Goal: Find specific page/section: Find specific page/section

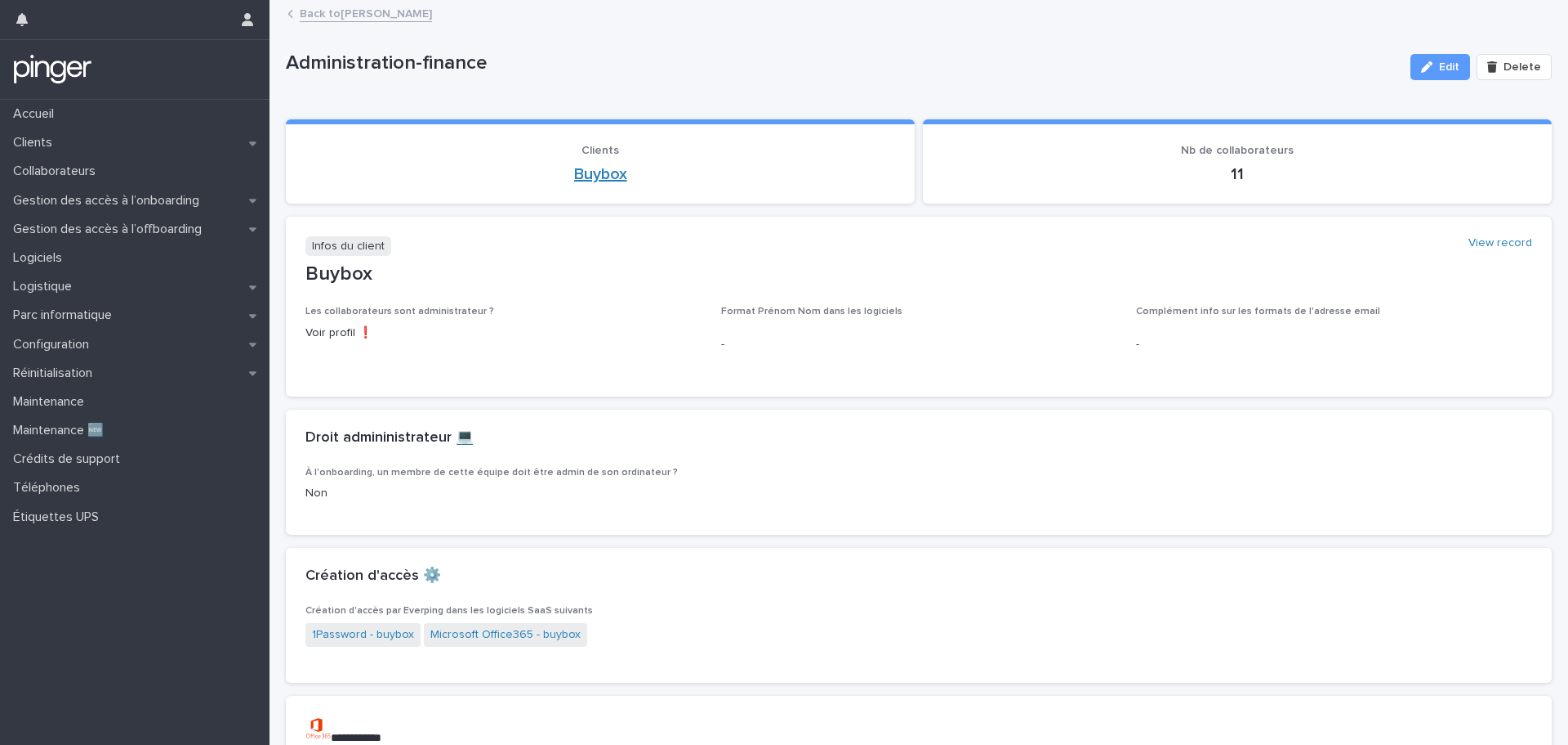
click at [590, 177] on link "Buybox" at bounding box center [600, 174] width 53 height 20
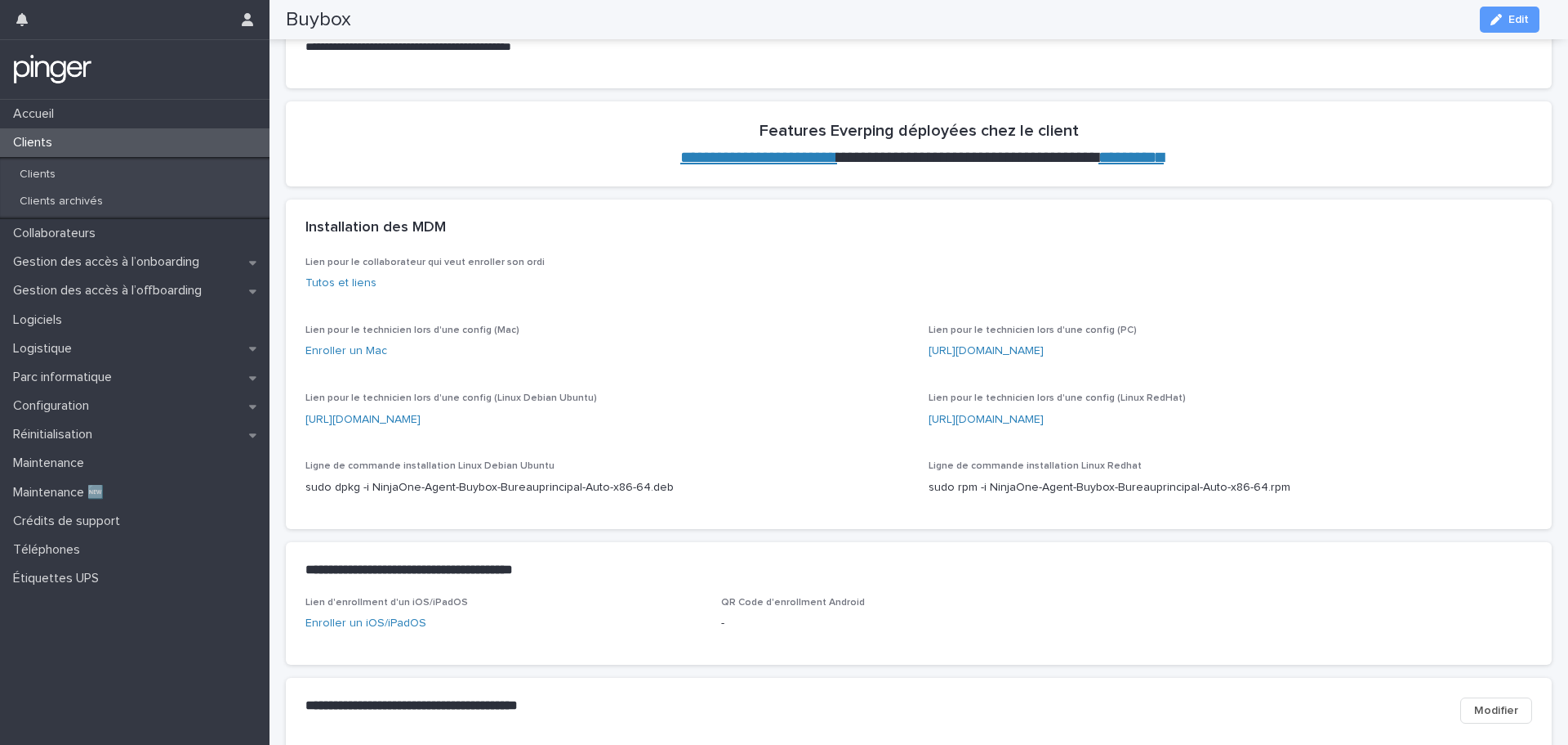
scroll to position [736, 0]
click at [83, 230] on p "Collaborateurs" at bounding box center [57, 233] width 102 height 15
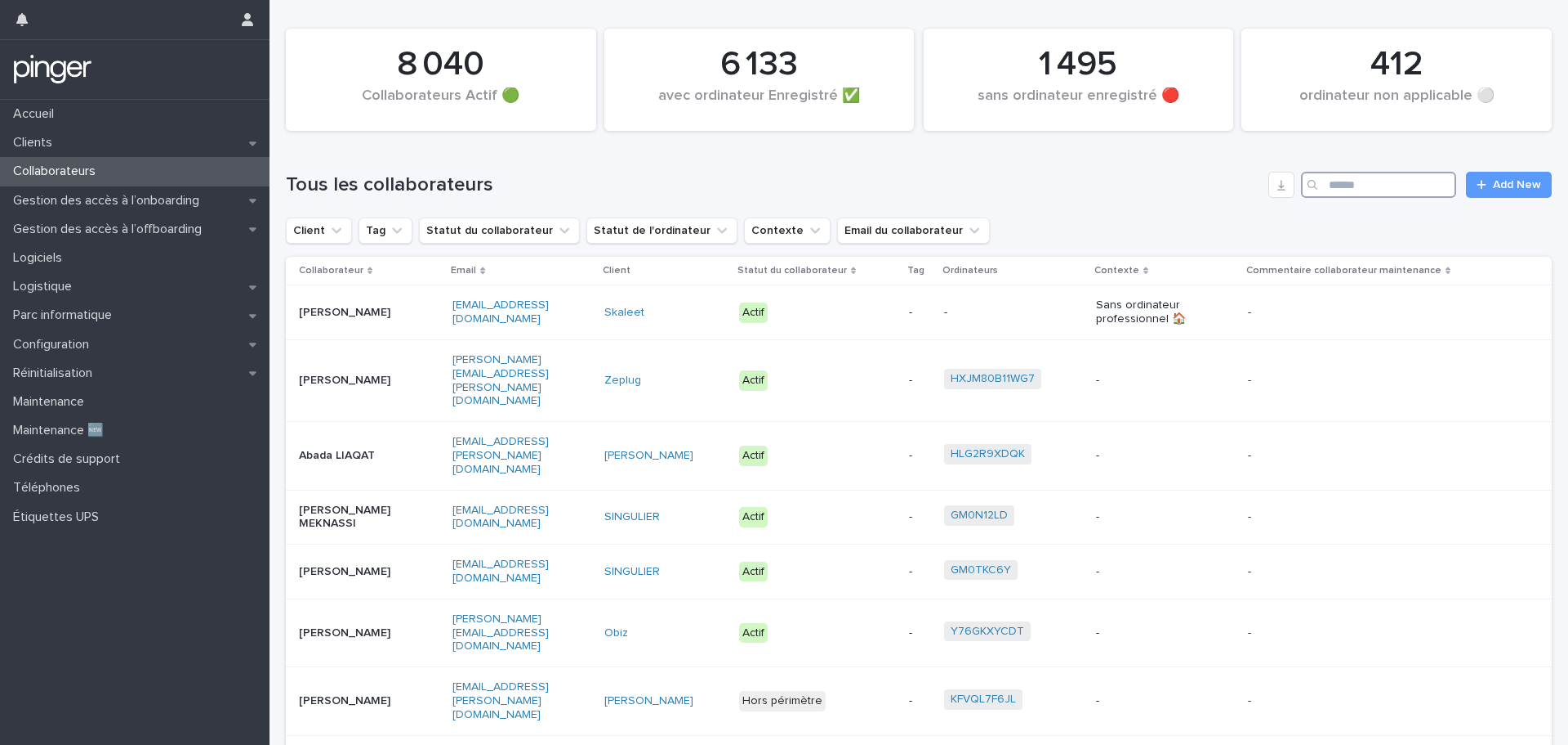
click at [1362, 183] on input "Search" at bounding box center [1378, 184] width 155 height 26
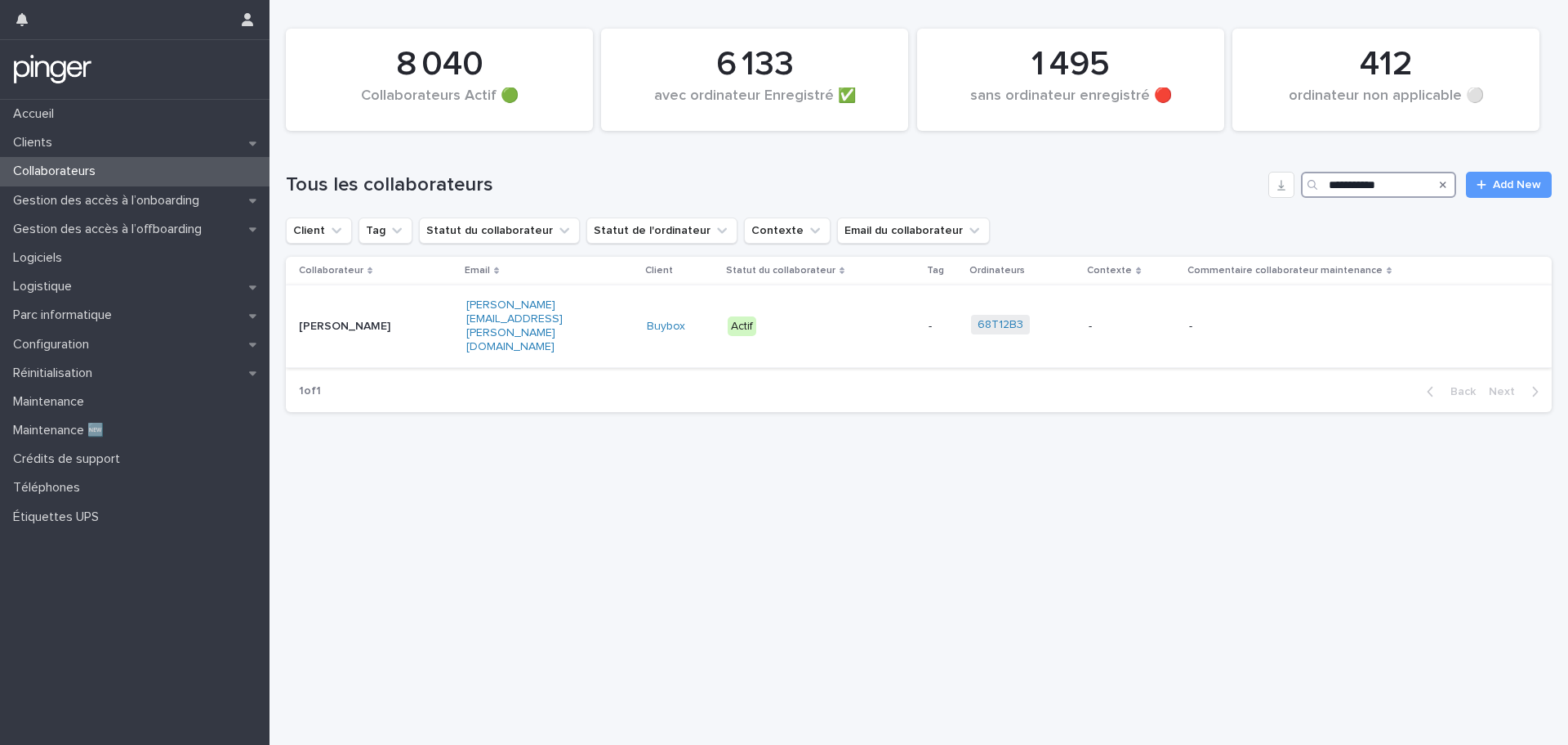
type input "**********"
click at [364, 316] on div "[PERSON_NAME]" at bounding box center [350, 325] width 102 height 17
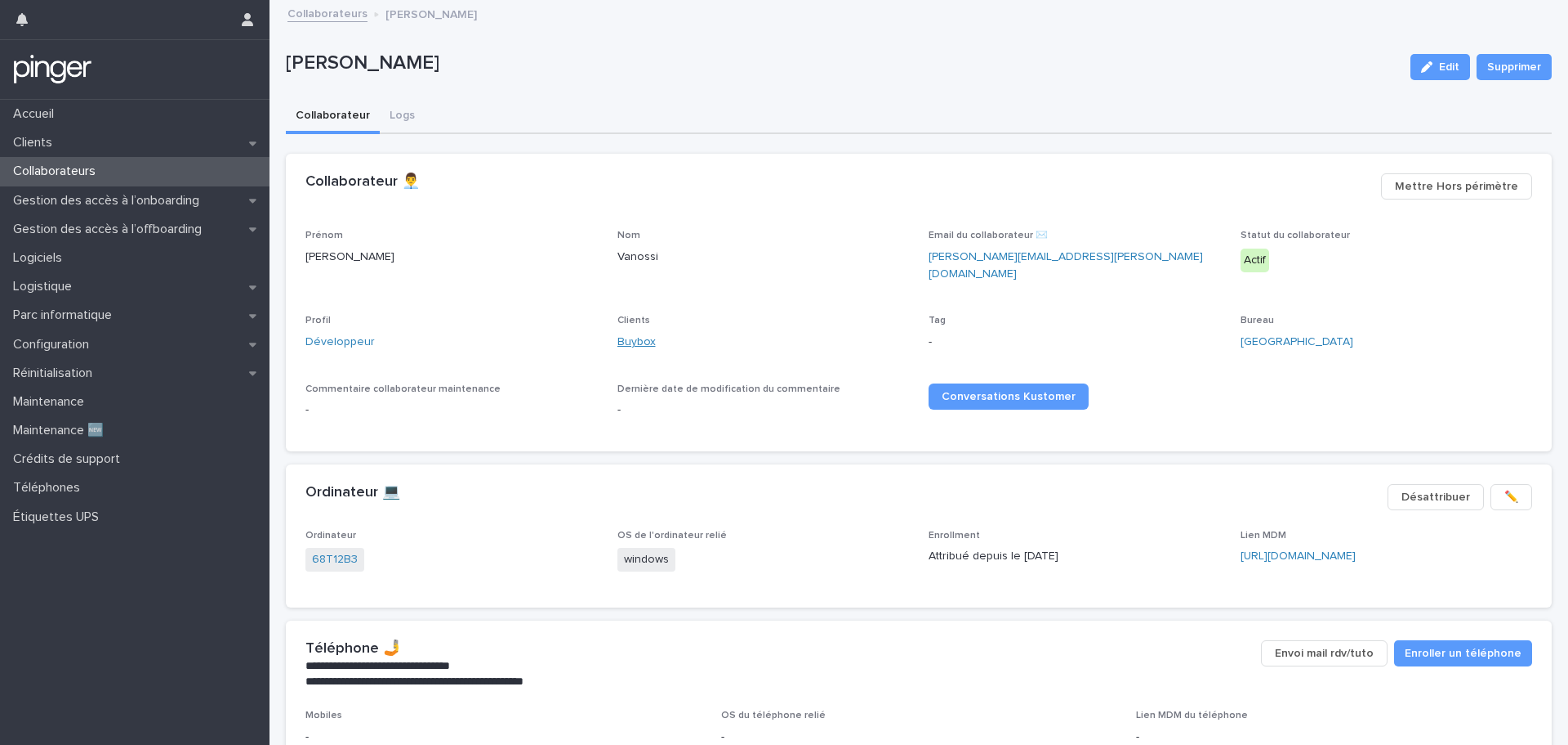
click at [642, 334] on link "Buybox" at bounding box center [636, 342] width 39 height 17
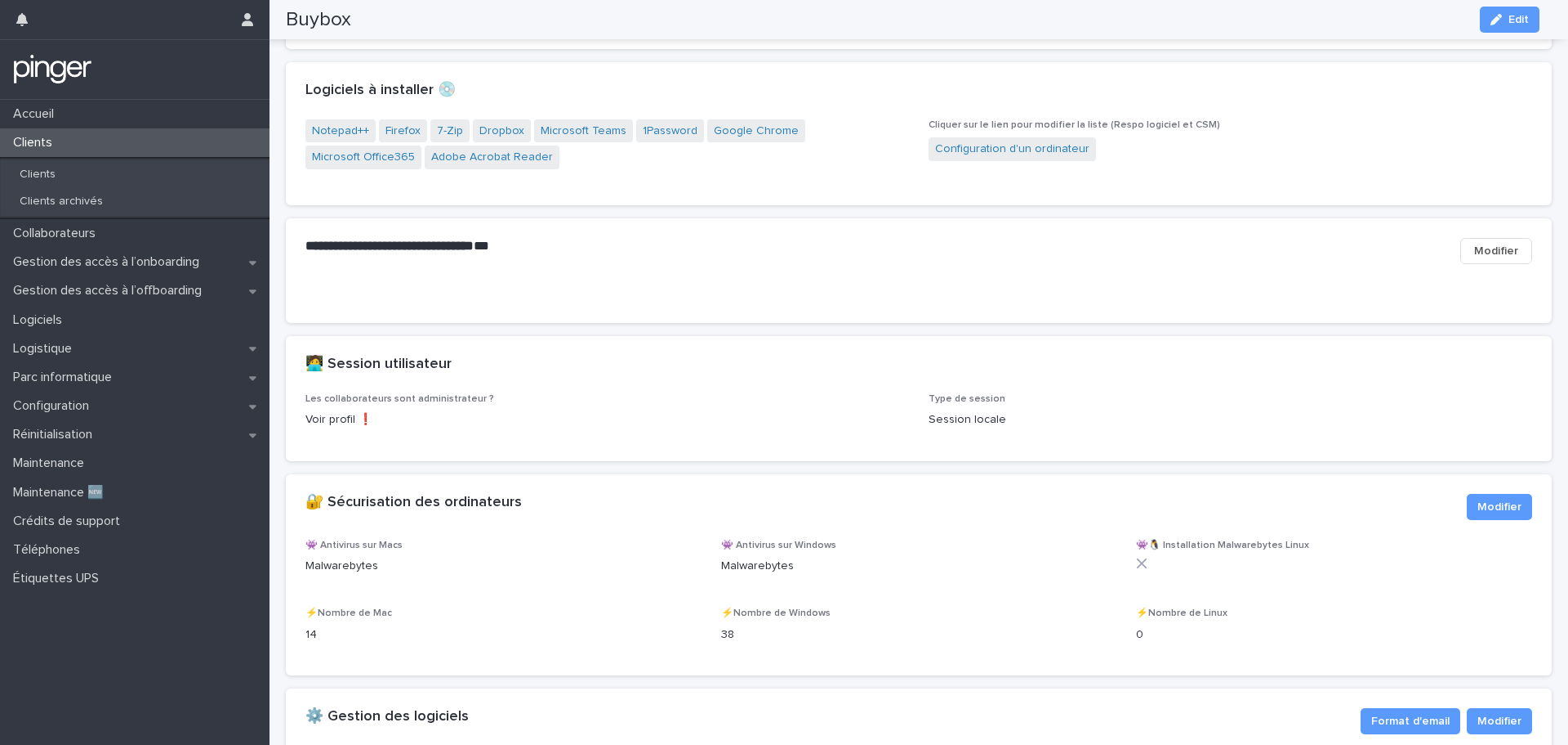
scroll to position [1553, 0]
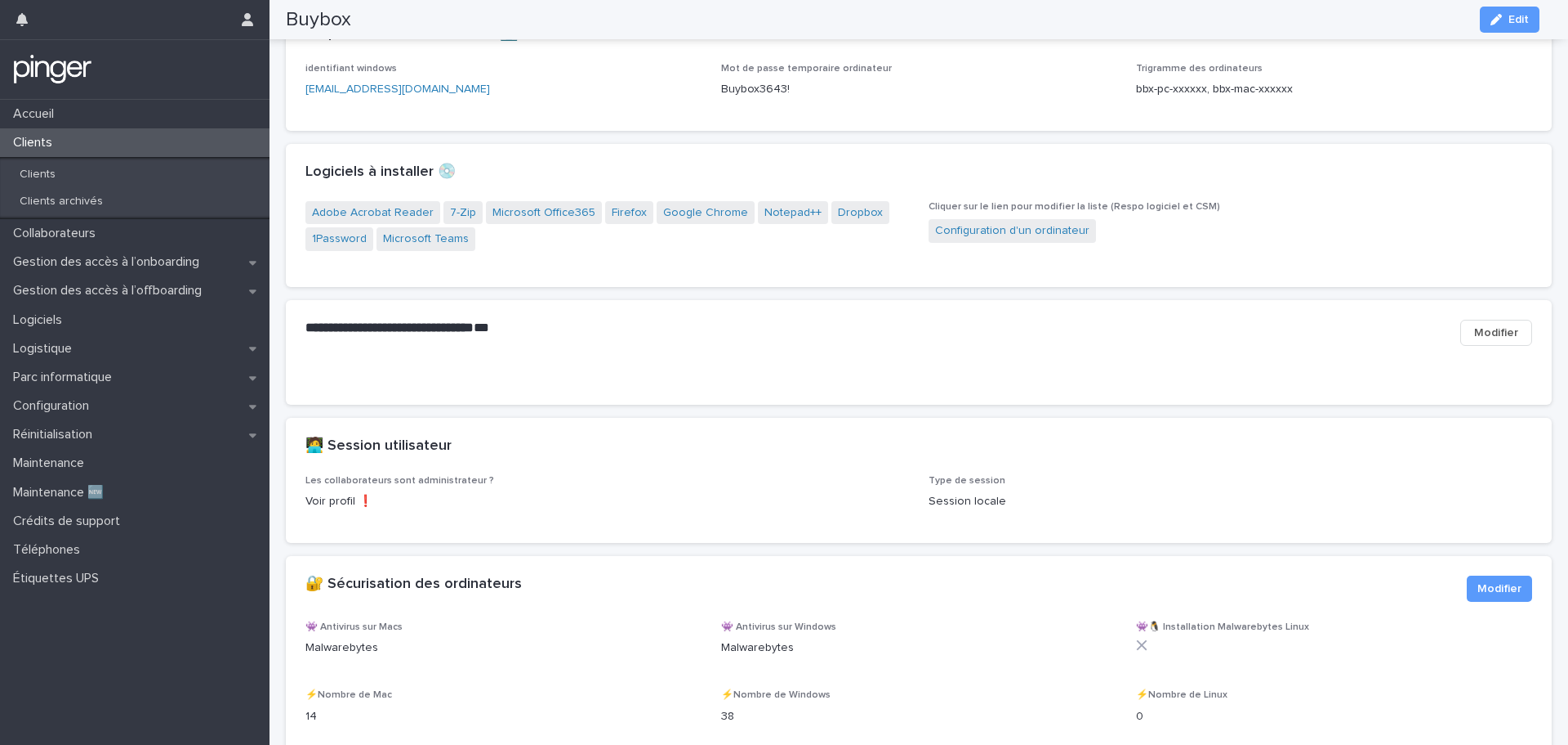
drag, startPoint x: 797, startPoint y: 389, endPoint x: 788, endPoint y: 388, distance: 9.1
click at [797, 366] on div "**********" at bounding box center [918, 333] width 1266 height 65
click at [114, 227] on div "Collaborateurs" at bounding box center [134, 233] width 270 height 29
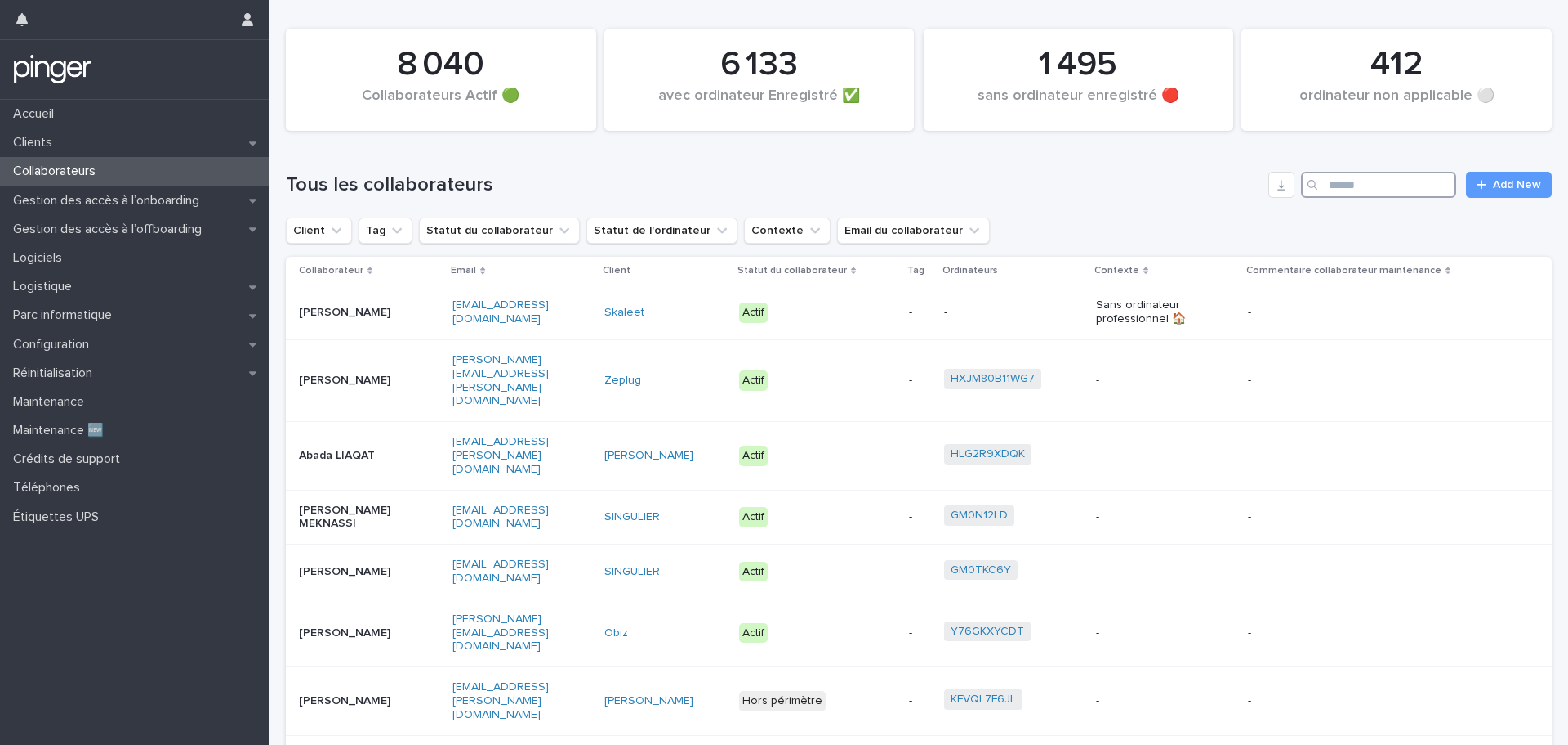
click at [1374, 183] on input "Search" at bounding box center [1378, 184] width 155 height 26
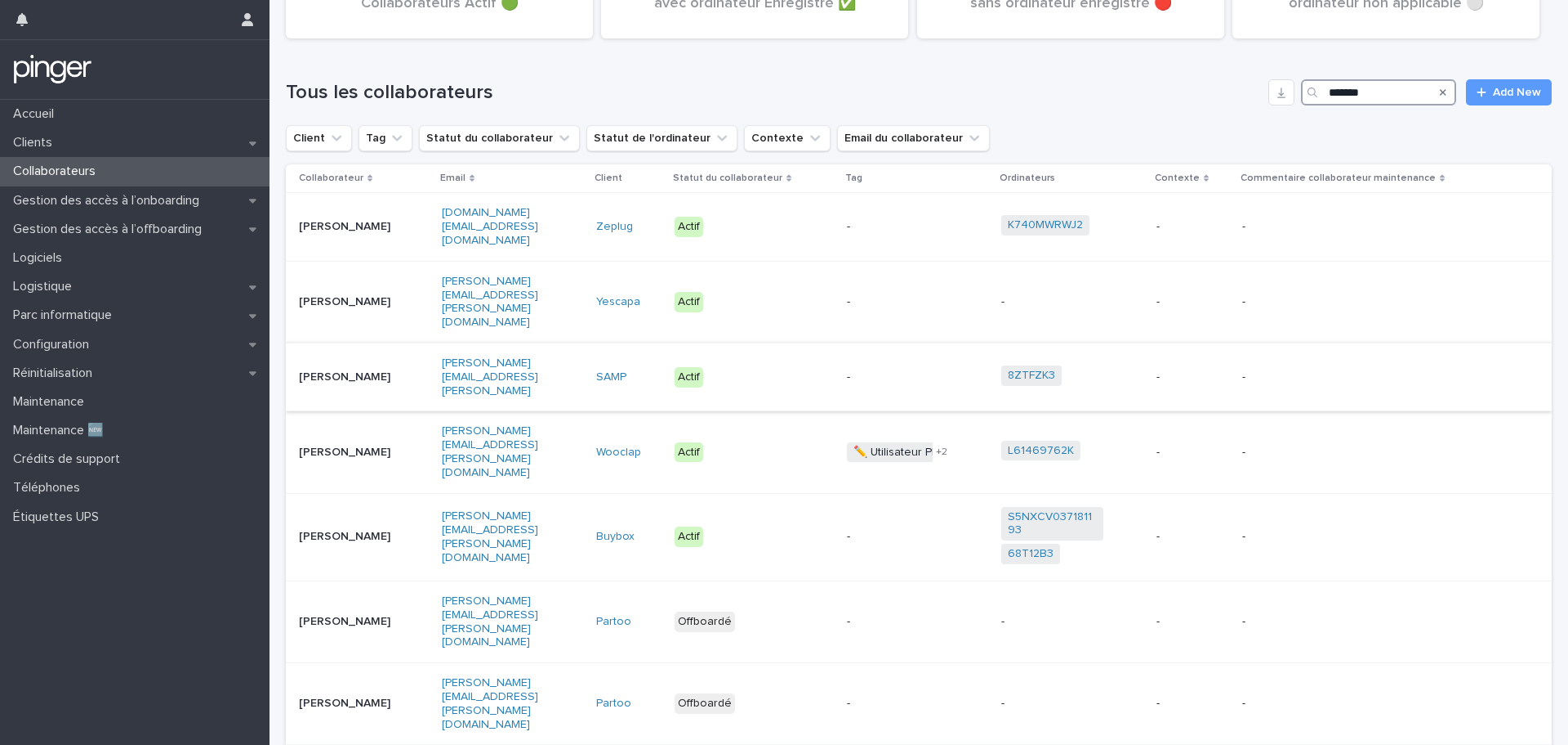
scroll to position [94, 0]
type input "*******"
click at [388, 522] on div "[PERSON_NAME]" at bounding box center [364, 535] width 130 height 27
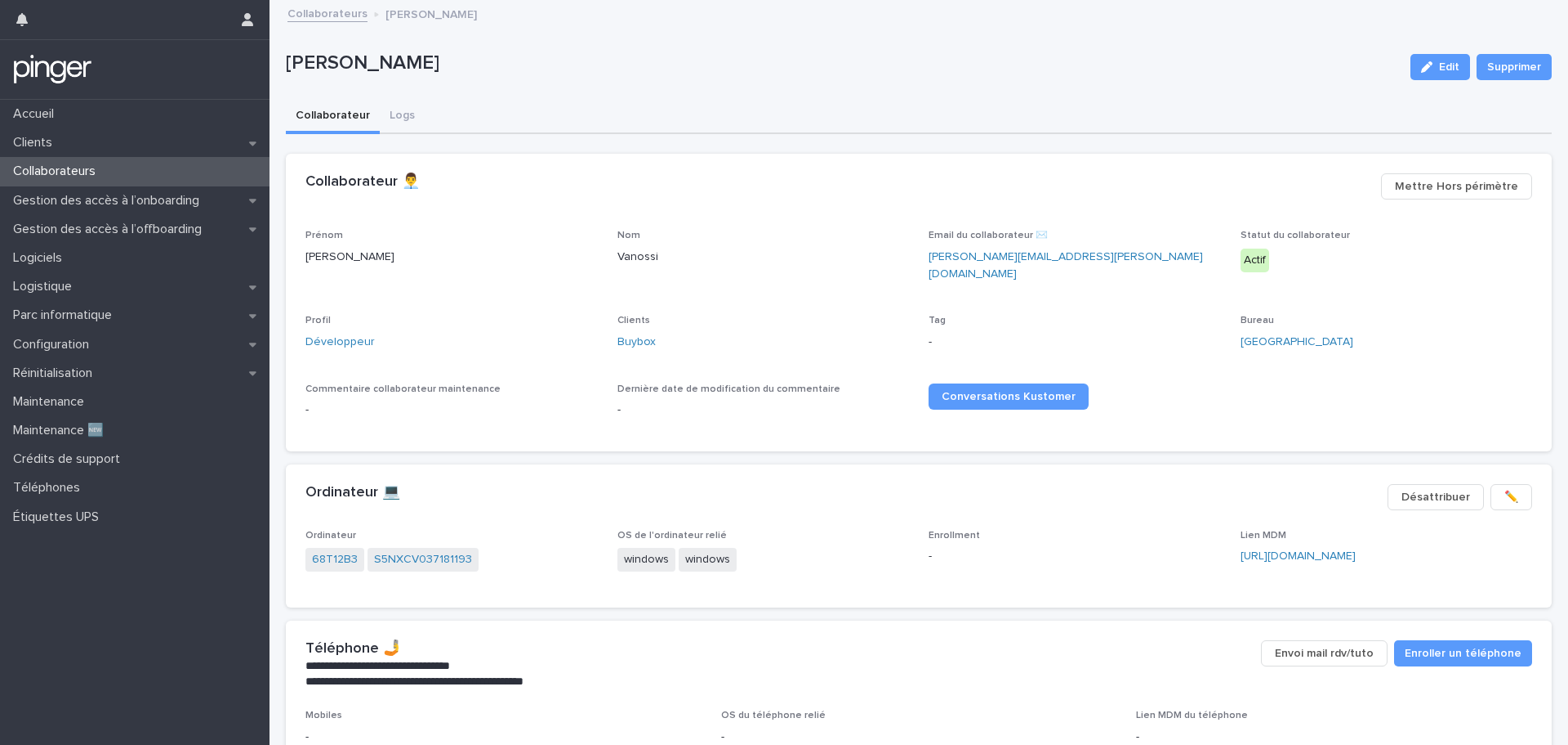
drag, startPoint x: 819, startPoint y: 258, endPoint x: 764, endPoint y: 252, distance: 55.3
drag, startPoint x: 764, startPoint y: 252, endPoint x: 728, endPoint y: 242, distance: 37.4
click at [728, 242] on div "Nom Vanossi" at bounding box center [763, 254] width 292 height 48
click at [344, 334] on link "Développeur" at bounding box center [340, 342] width 69 height 17
